Goal: Transaction & Acquisition: Purchase product/service

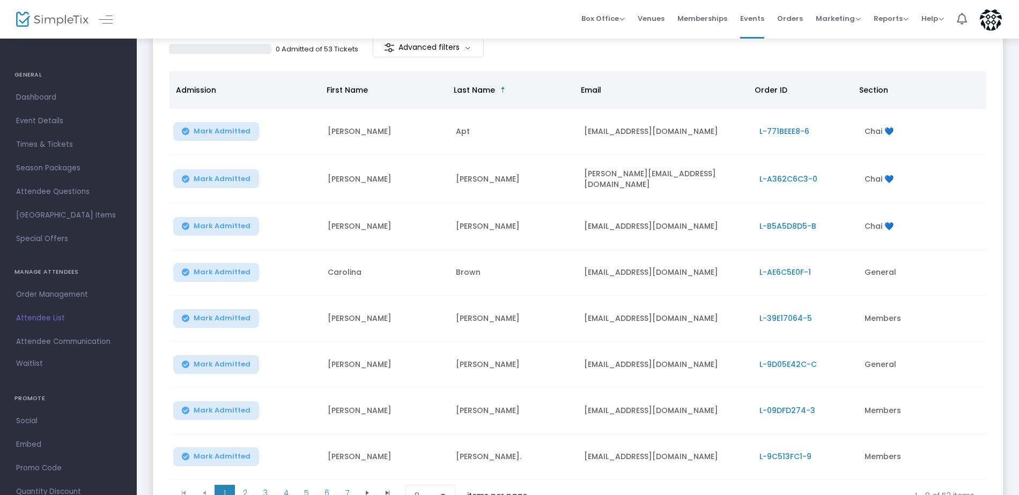
scroll to position [161, 0]
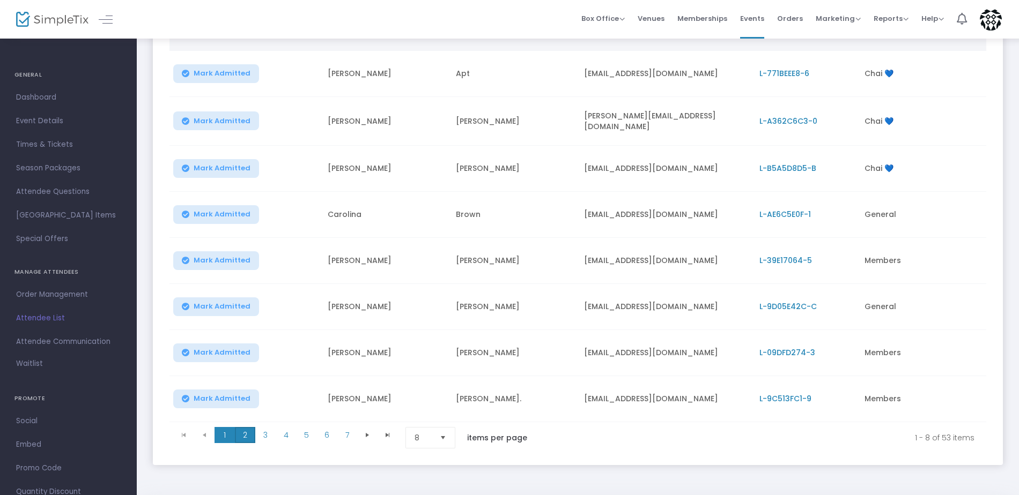
click at [243, 429] on span "2" at bounding box center [245, 435] width 20 height 16
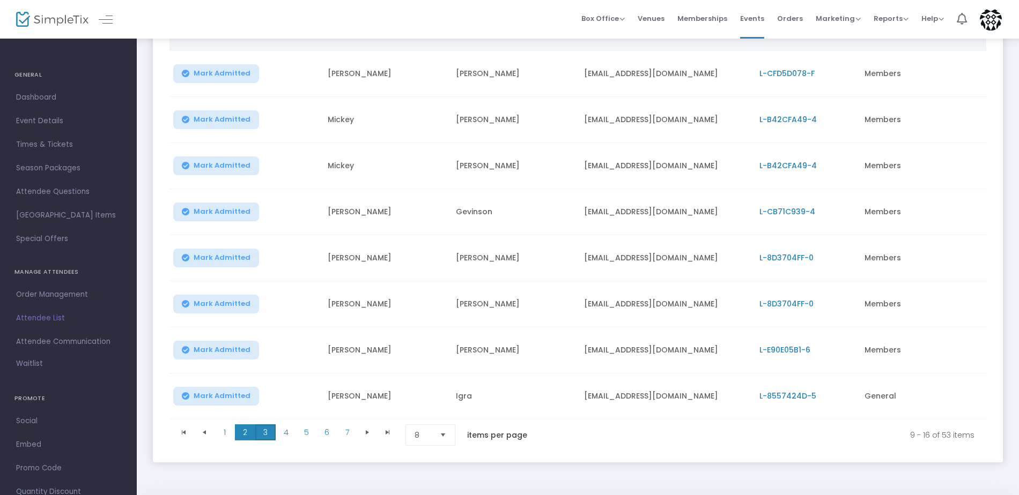
click at [266, 437] on span "3" at bounding box center [265, 433] width 20 height 16
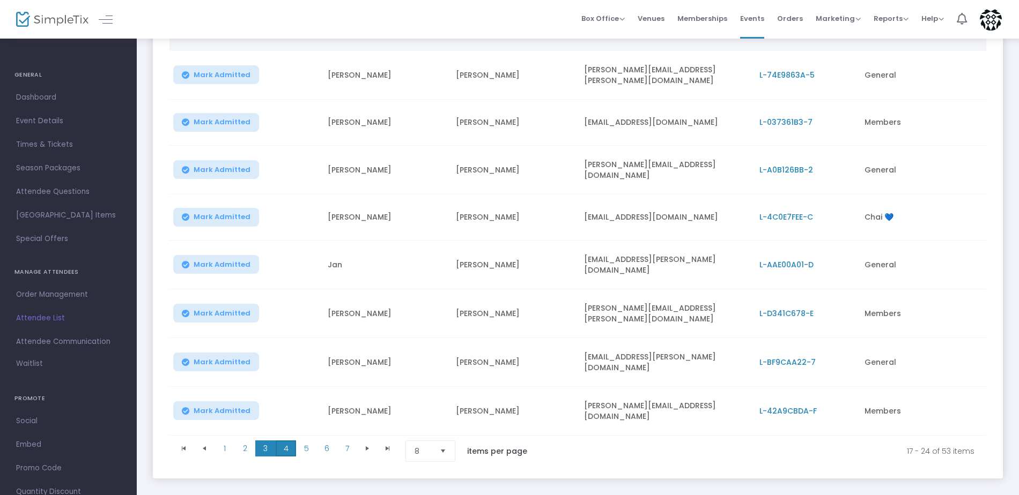
click at [285, 441] on span "4" at bounding box center [286, 449] width 20 height 16
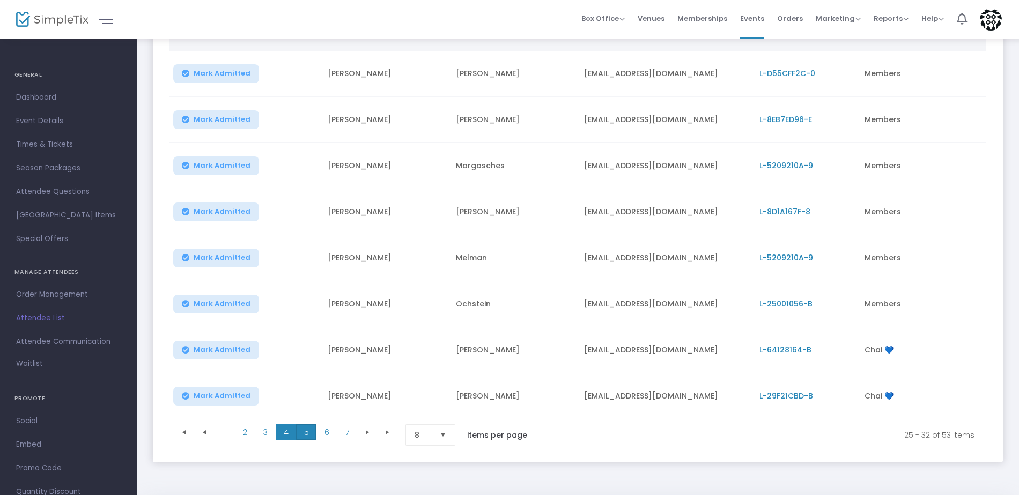
click at [300, 436] on span "5" at bounding box center [306, 433] width 20 height 16
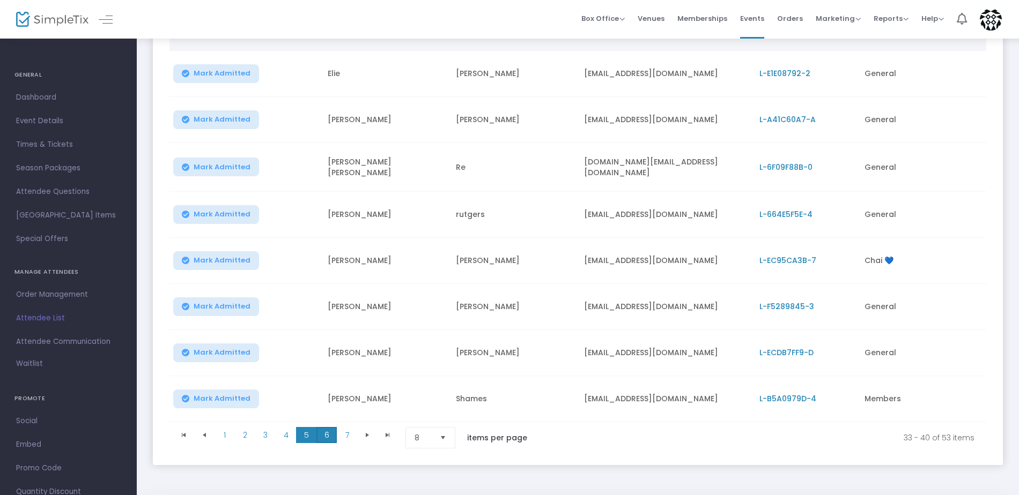
click at [333, 429] on span "6" at bounding box center [326, 435] width 20 height 16
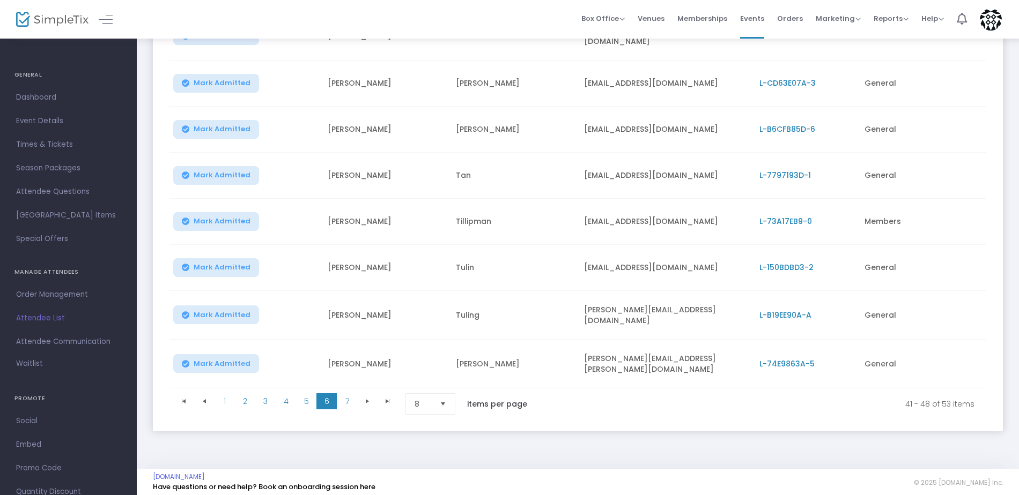
scroll to position [202, 0]
click at [343, 399] on span "7" at bounding box center [347, 400] width 20 height 16
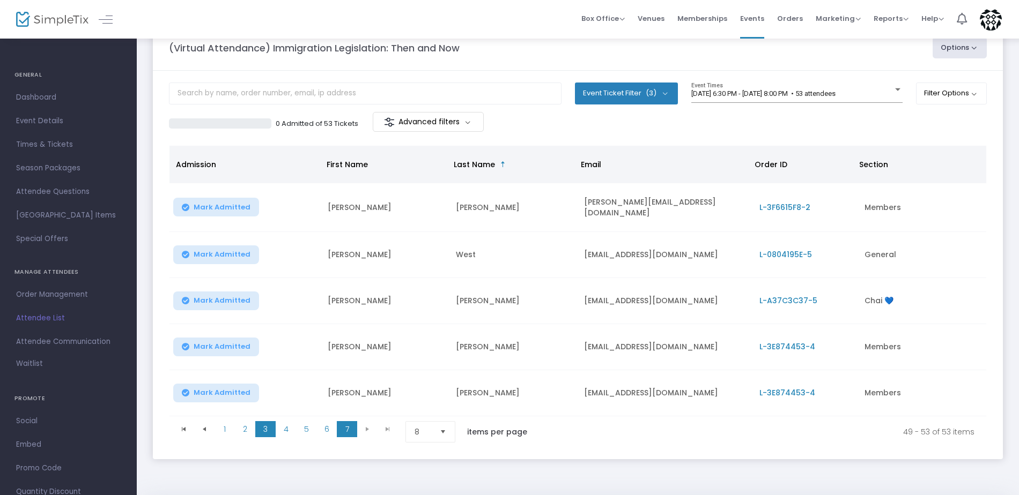
scroll to position [54, 0]
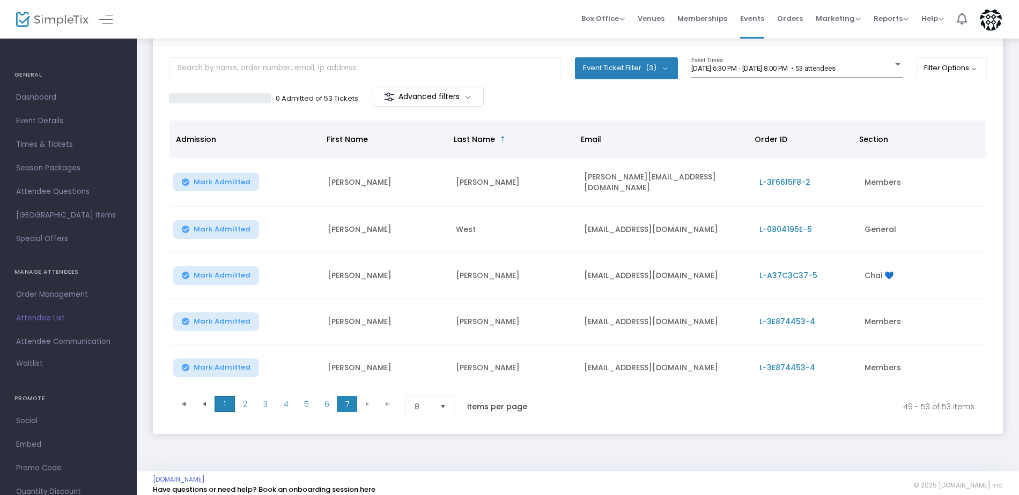
click at [229, 400] on span "1" at bounding box center [224, 404] width 20 height 16
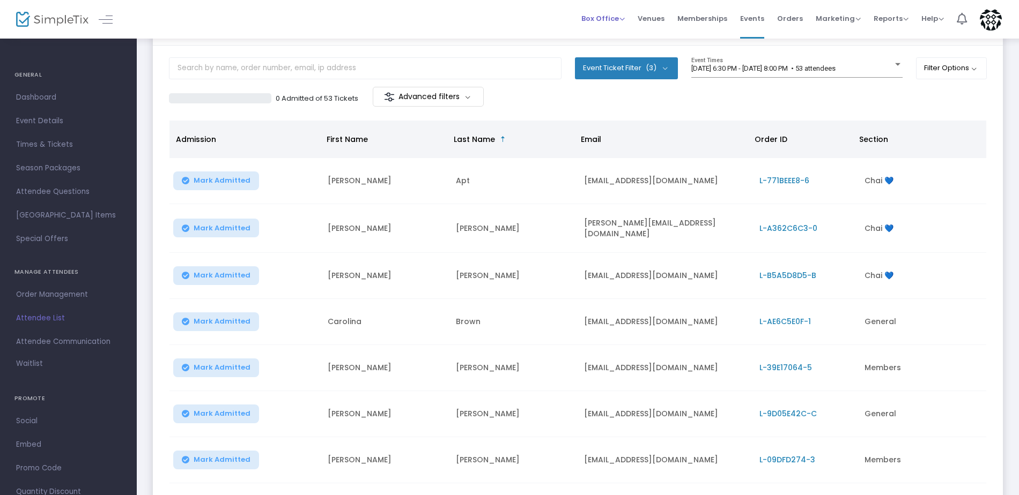
click at [625, 19] on span "Box Office" at bounding box center [602, 18] width 43 height 10
click at [623, 36] on li "Sell Tickets" at bounding box center [619, 36] width 77 height 21
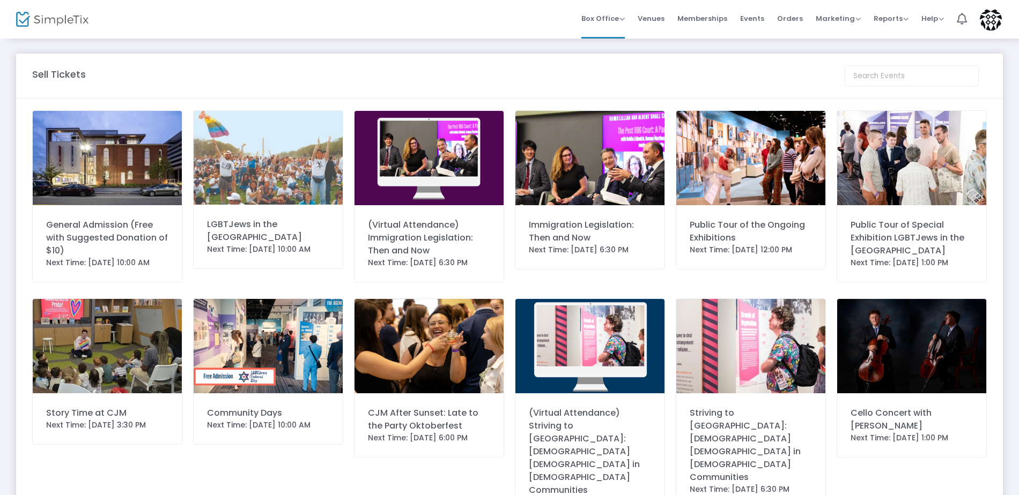
click at [422, 235] on div "(Virtual Attendance) Immigration Legislation: Then and Now" at bounding box center [429, 238] width 122 height 39
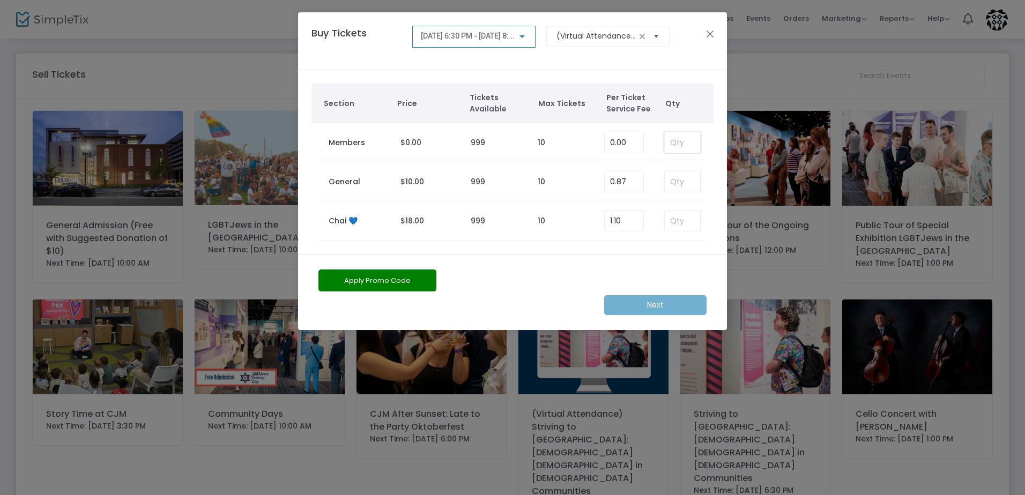
click at [678, 144] on input at bounding box center [682, 142] width 35 height 20
click at [708, 36] on button "Close" at bounding box center [710, 34] width 14 height 14
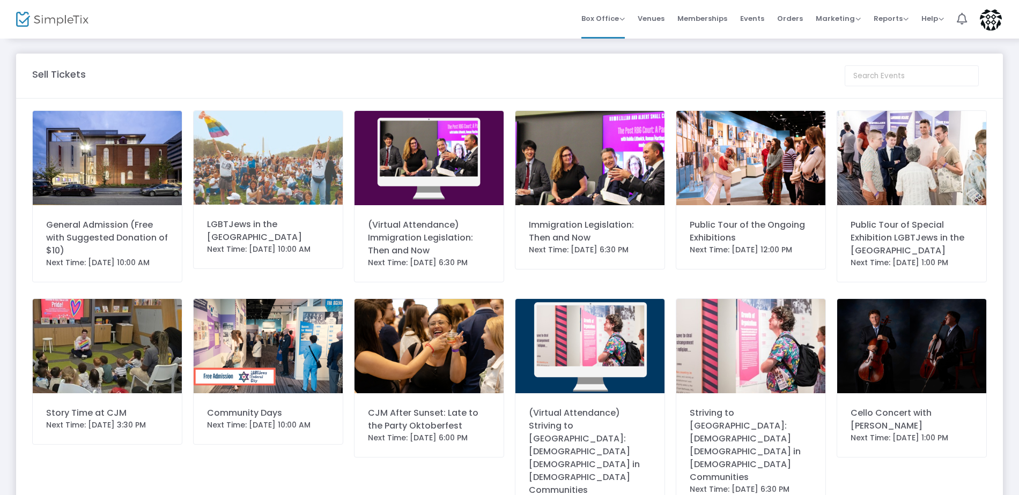
click at [438, 227] on div "(Virtual Attendance) Immigration Legislation: Then and Now" at bounding box center [429, 238] width 122 height 39
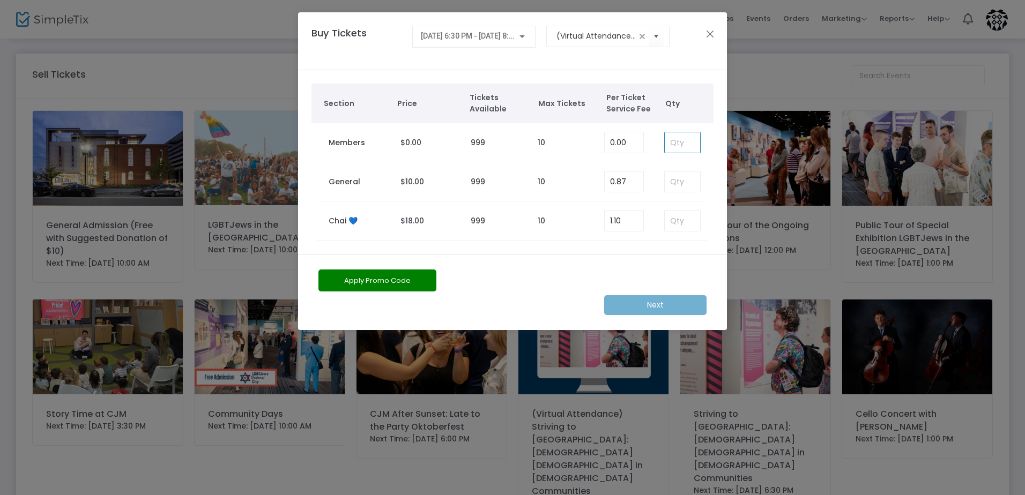
click at [682, 146] on input at bounding box center [682, 142] width 35 height 20
type input "2"
click at [637, 303] on m-button "Next" at bounding box center [655, 305] width 102 height 20
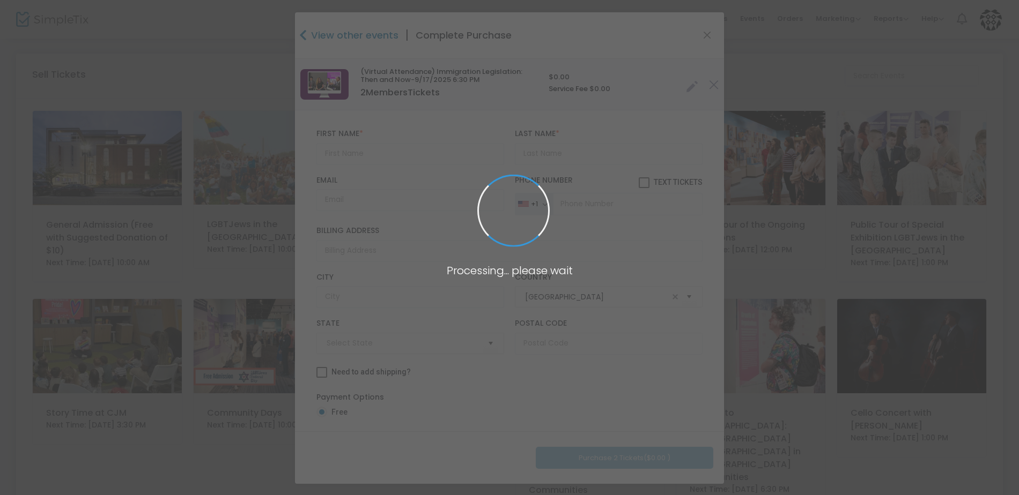
type input "[US_STATE]"
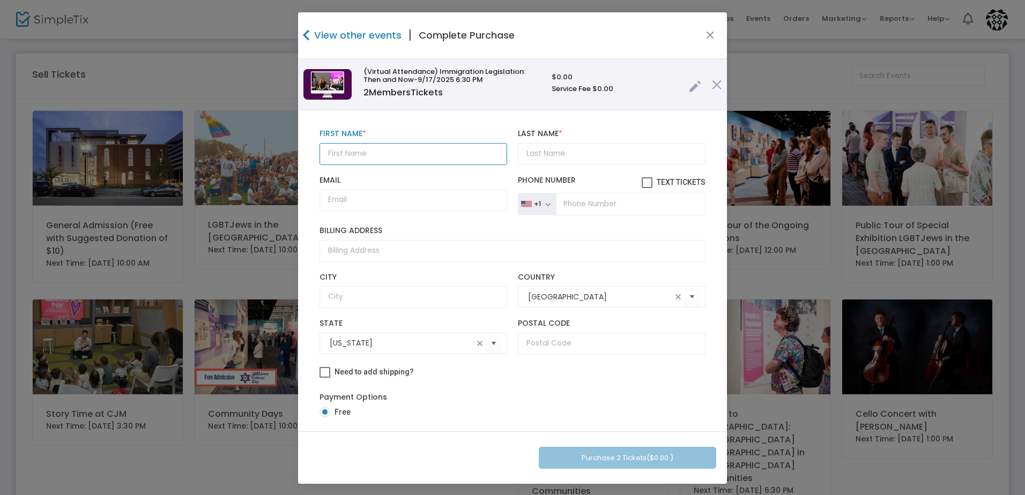
click at [411, 153] on input "text" at bounding box center [414, 154] width 188 height 22
type input "[PERSON_NAME]"
click at [635, 143] on input "Last Name *" at bounding box center [612, 154] width 188 height 22
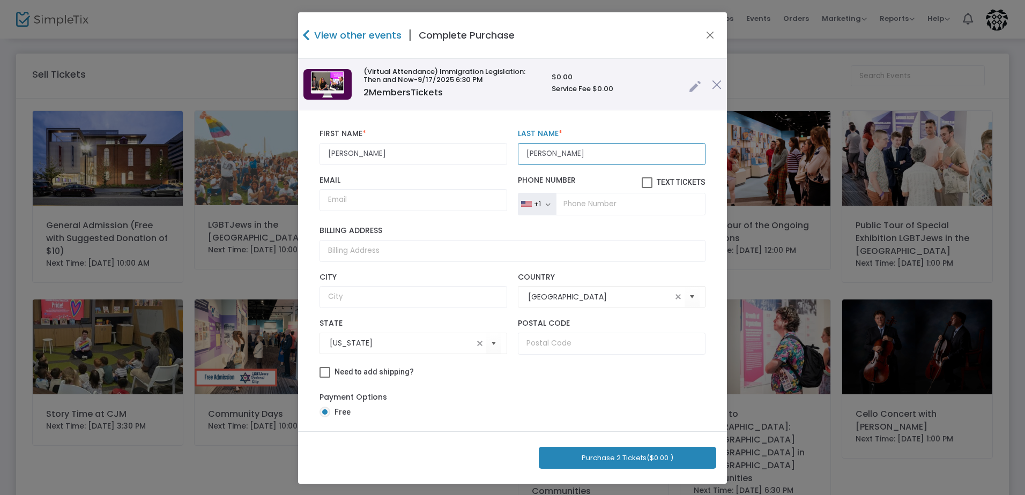
type input "[PERSON_NAME]"
click at [435, 197] on input "Email" at bounding box center [414, 200] width 188 height 22
type input "[EMAIL_ADDRESS][DOMAIN_NAME]"
click at [490, 179] on label "Email" at bounding box center [414, 181] width 188 height 10
click at [490, 189] on input "[EMAIL_ADDRESS][DOMAIN_NAME]" at bounding box center [414, 200] width 188 height 22
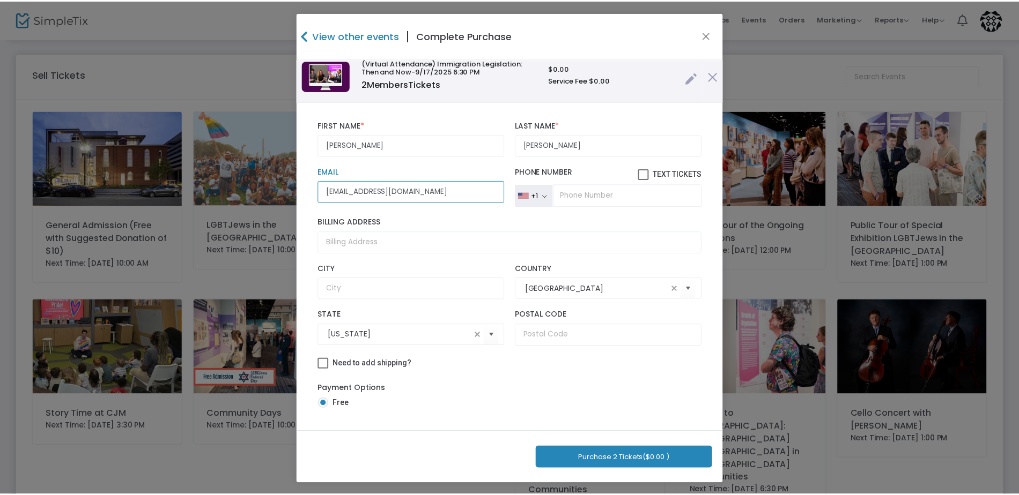
scroll to position [1, 0]
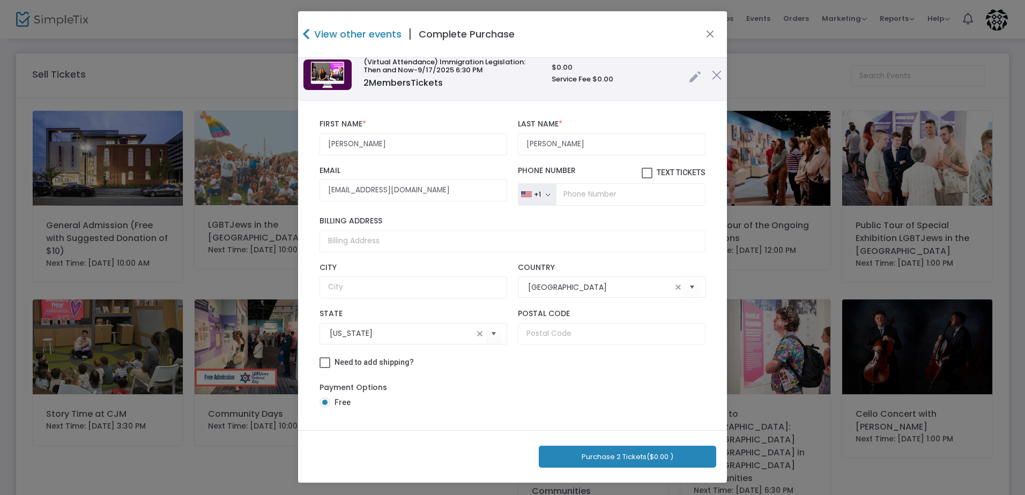
click at [595, 458] on button "Purchase 2 Tickets ($0.00 )" at bounding box center [627, 457] width 177 height 22
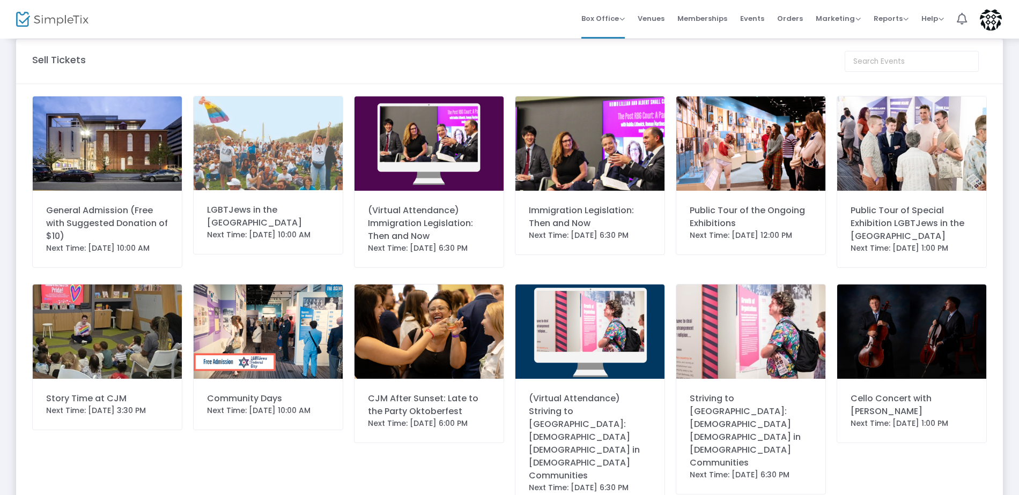
scroll to position [0, 0]
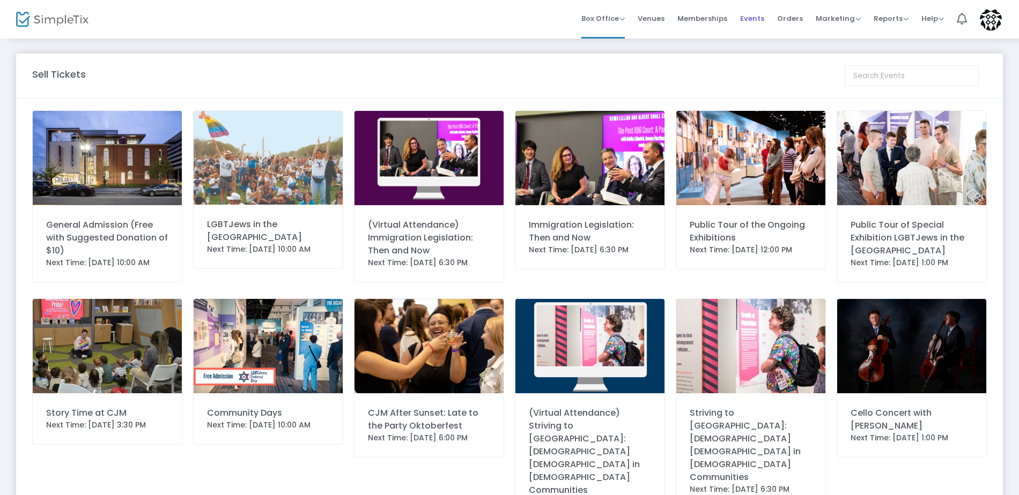
click at [750, 19] on span "Events" at bounding box center [752, 18] width 24 height 27
